Goal: Information Seeking & Learning: Learn about a topic

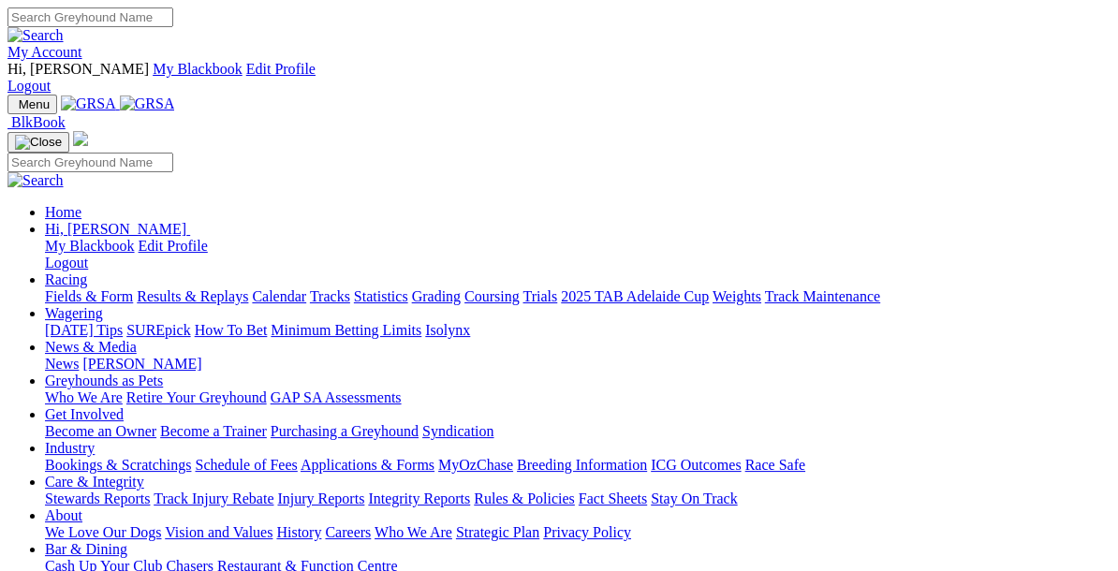
click at [87, 271] on link "Racing" at bounding box center [66, 279] width 42 height 16
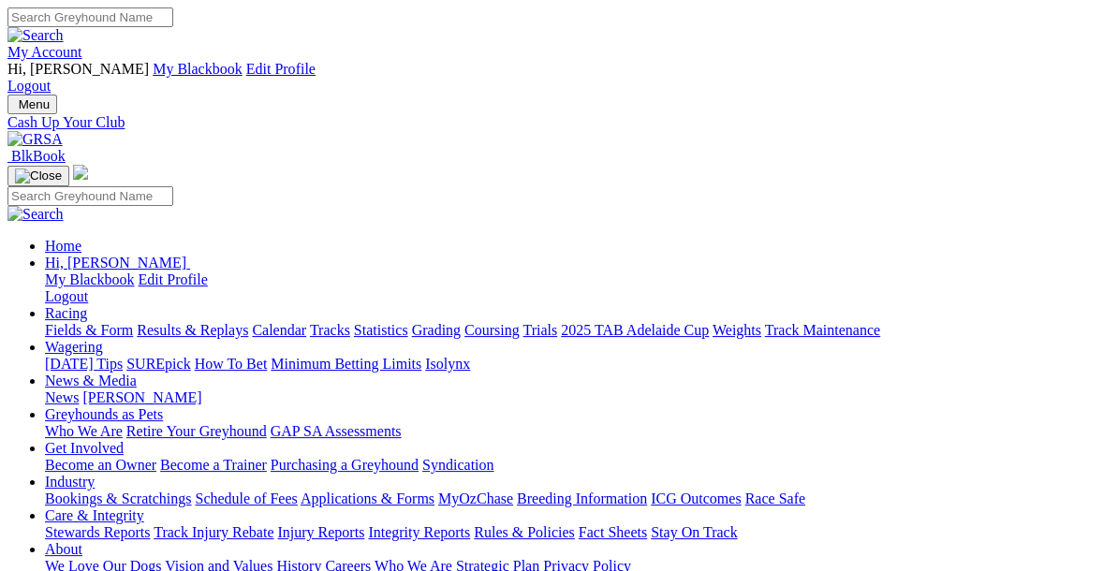
click at [87, 305] on link "Racing" at bounding box center [66, 313] width 42 height 16
click at [91, 322] on link "Fields & Form" at bounding box center [89, 330] width 88 height 16
